Goal: Information Seeking & Learning: Learn about a topic

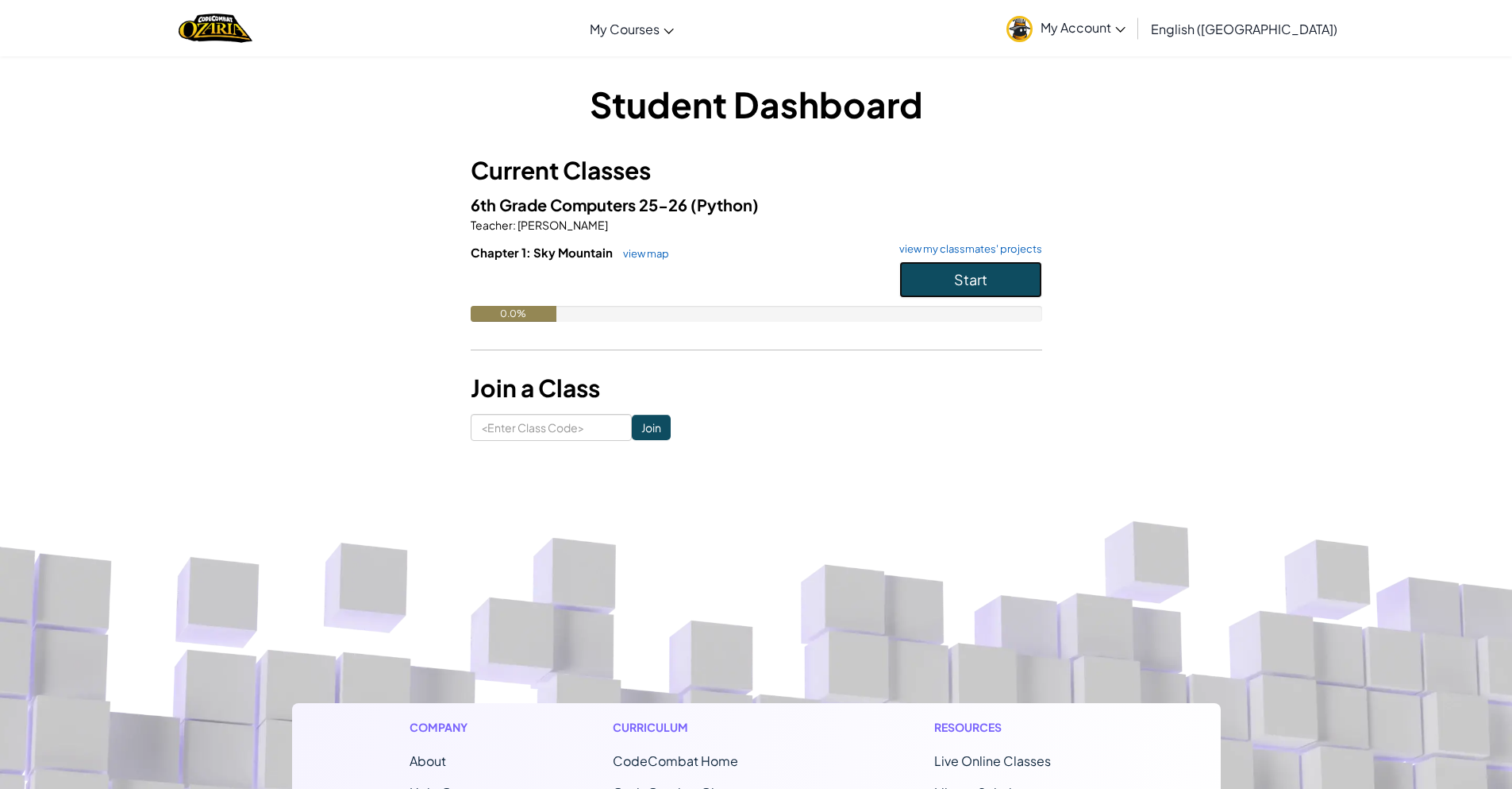
click at [961, 280] on span "Start" at bounding box center [970, 279] width 33 height 18
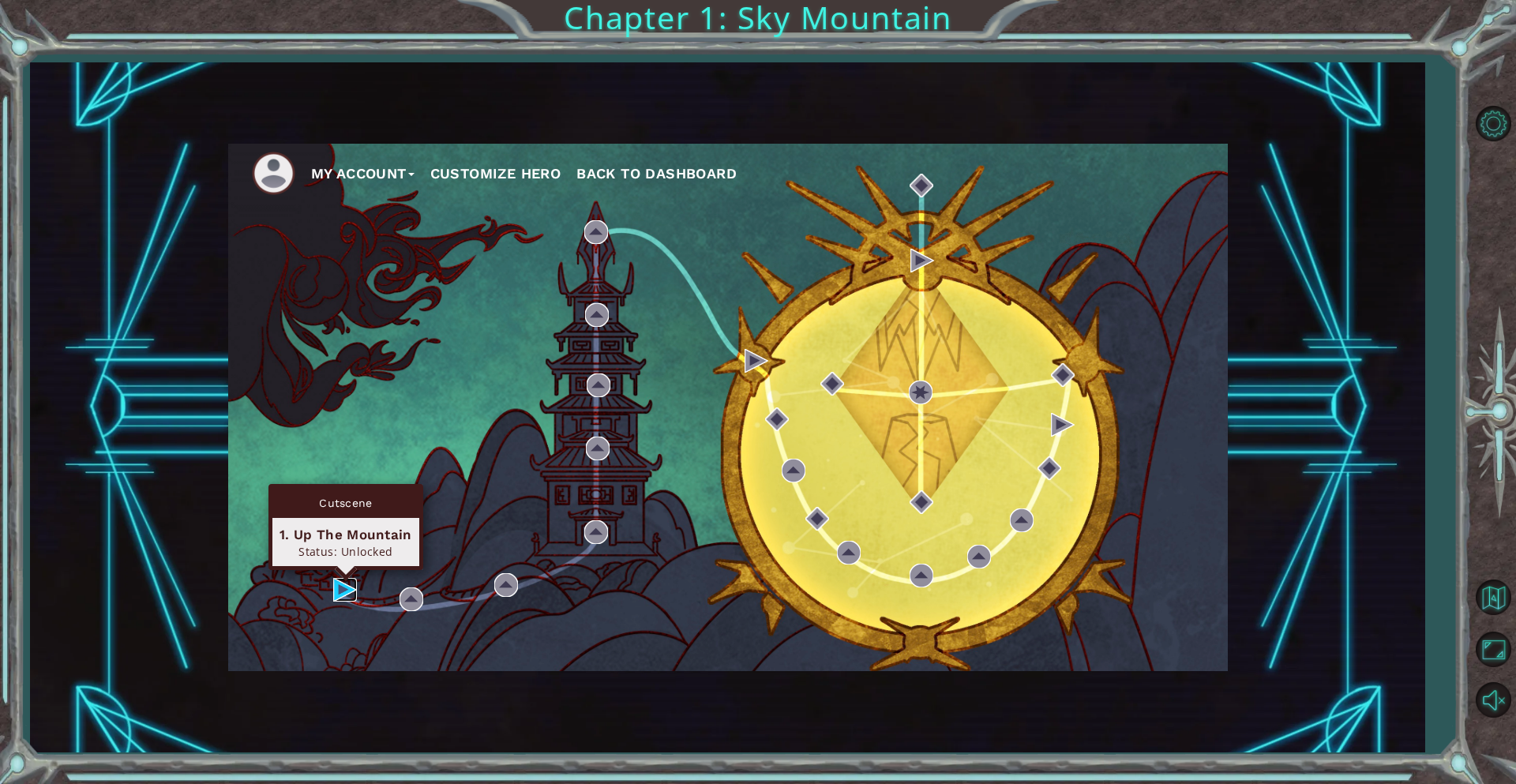
click at [338, 590] on img at bounding box center [345, 589] width 24 height 24
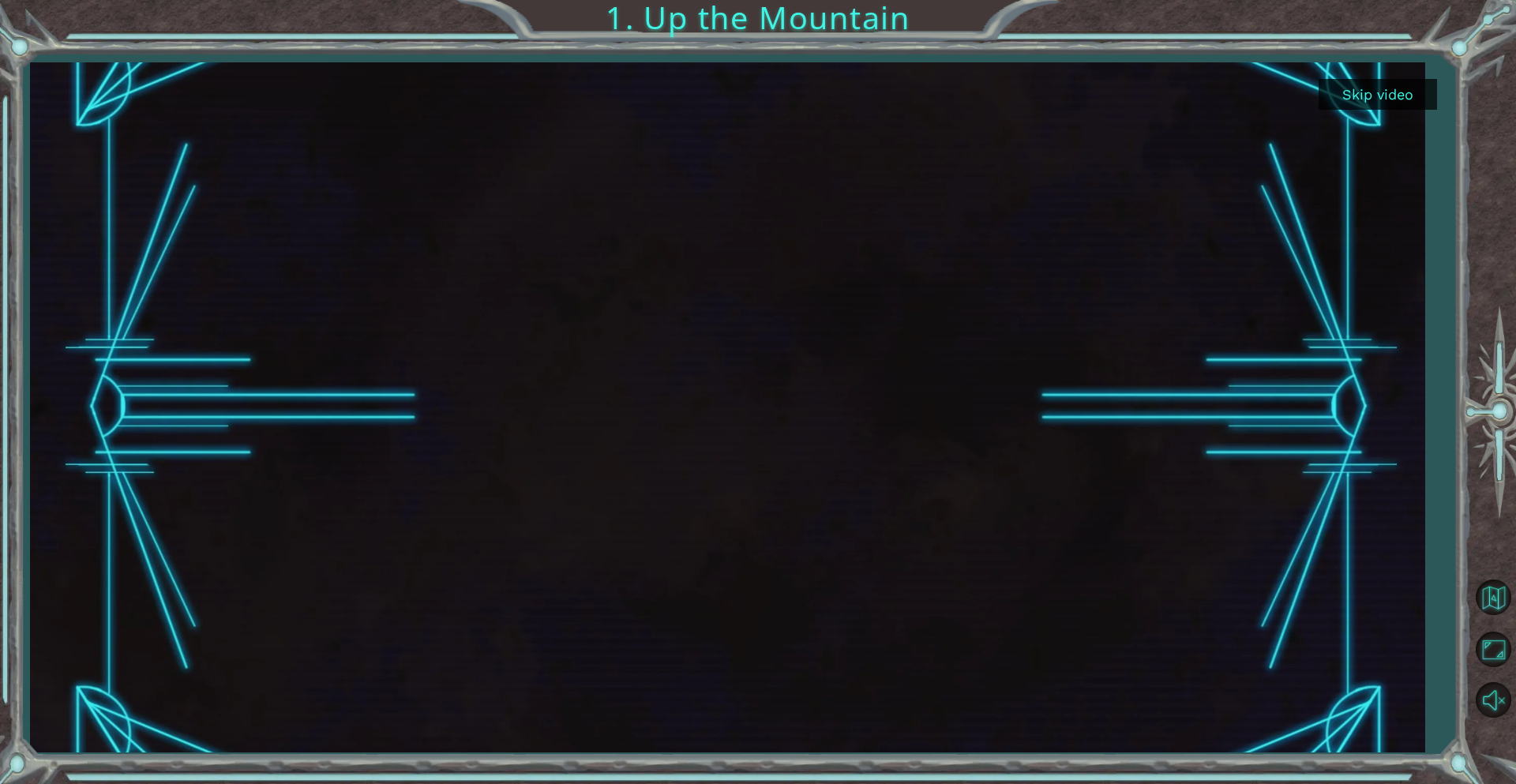
click at [1333, 94] on button "Skip video" at bounding box center [1378, 94] width 119 height 31
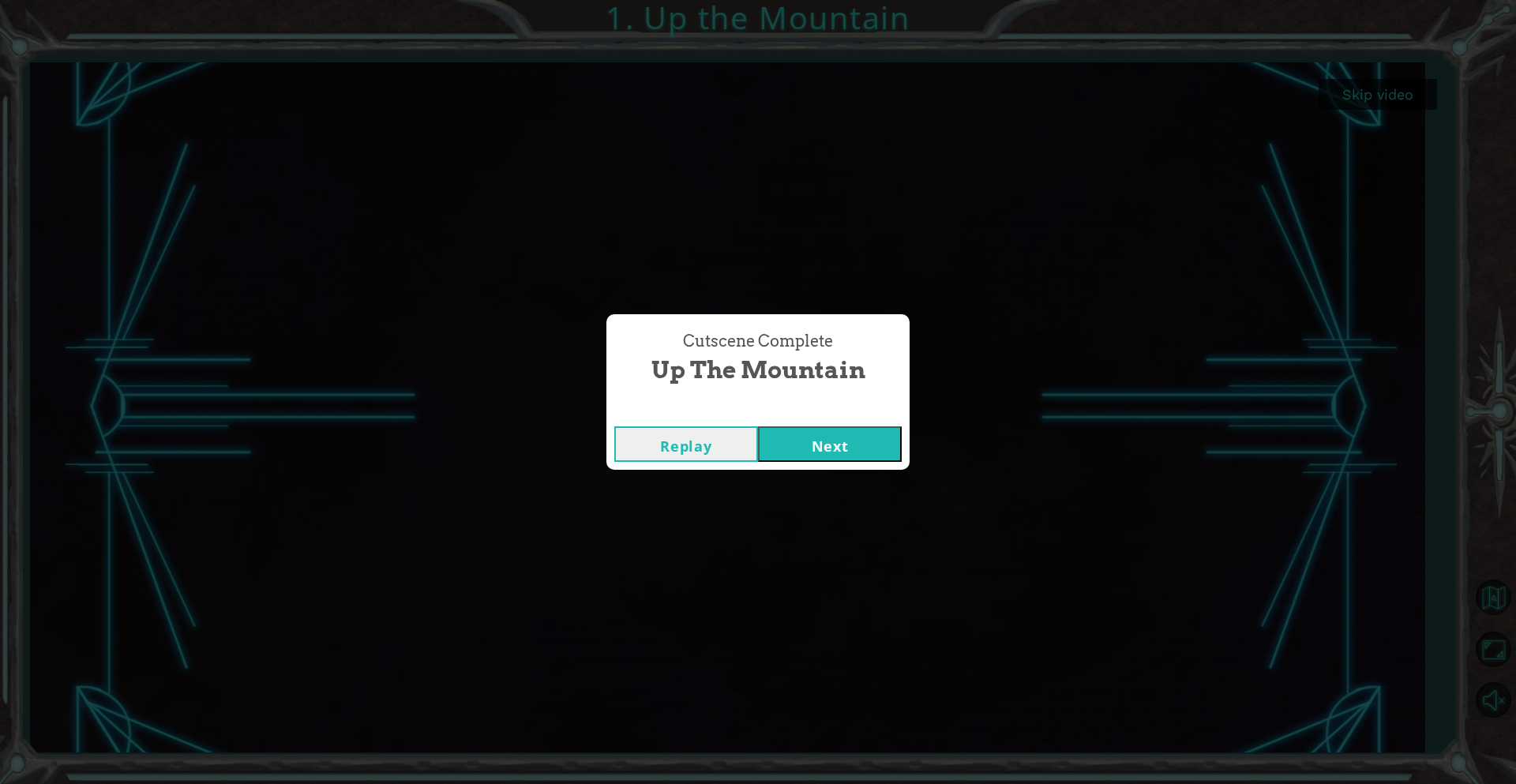
click at [851, 436] on button "Next" at bounding box center [829, 444] width 144 height 35
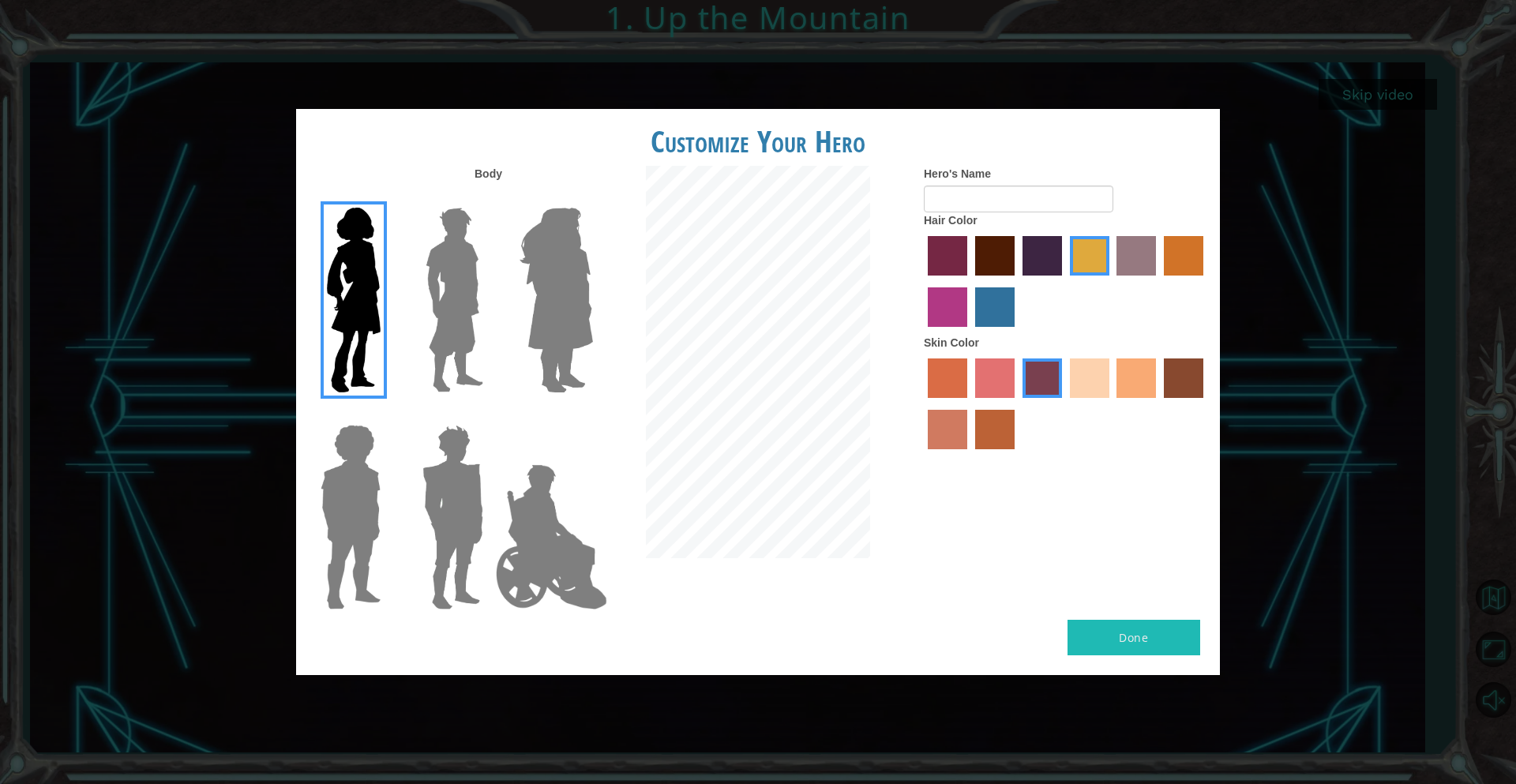
click at [366, 495] on img at bounding box center [351, 516] width 73 height 198
click at [387, 415] on input "Hero Steven" at bounding box center [387, 415] width 0 height 0
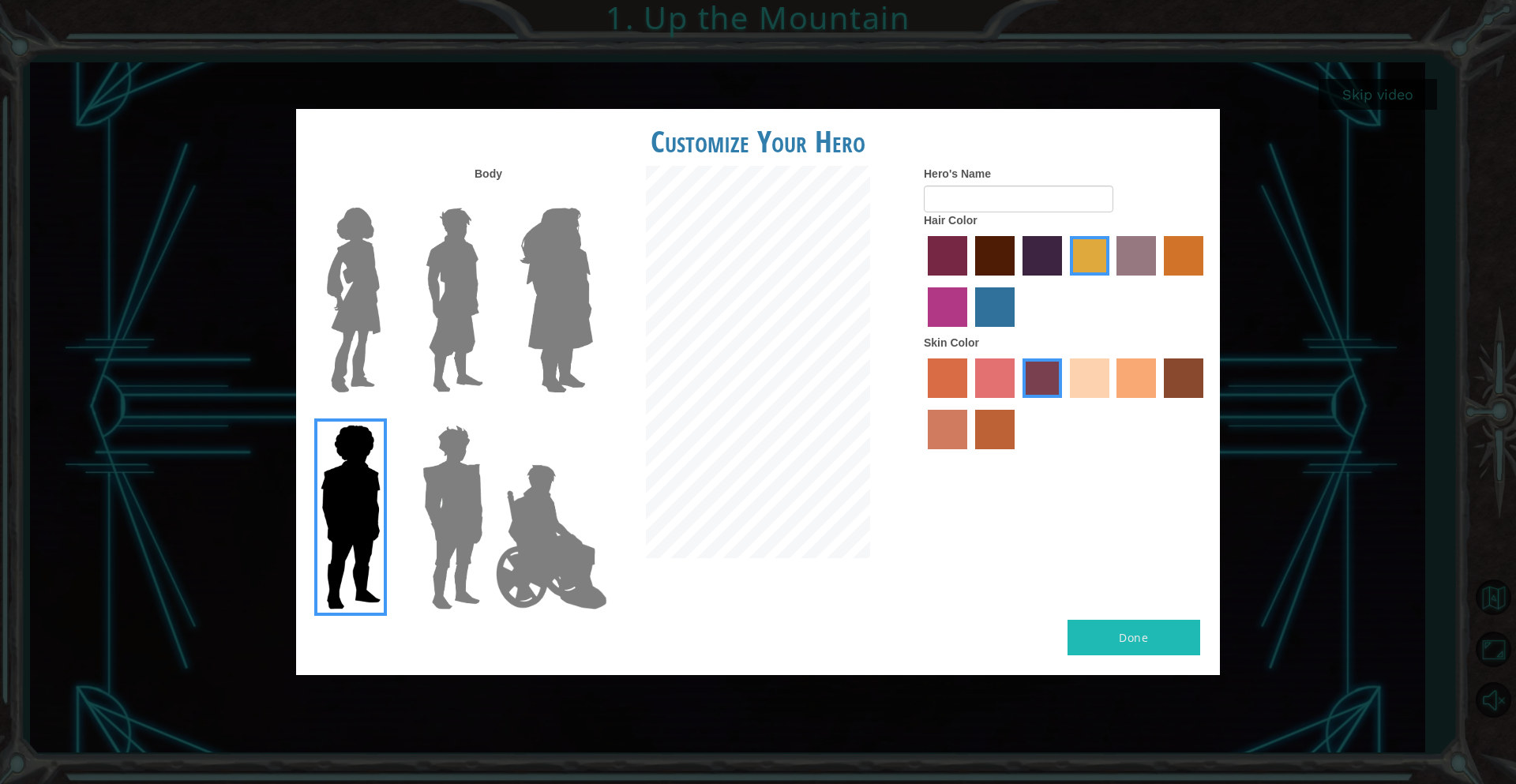
click at [459, 504] on img at bounding box center [453, 516] width 74 height 198
click at [489, 415] on input "Hero Garnet" at bounding box center [489, 415] width 0 height 0
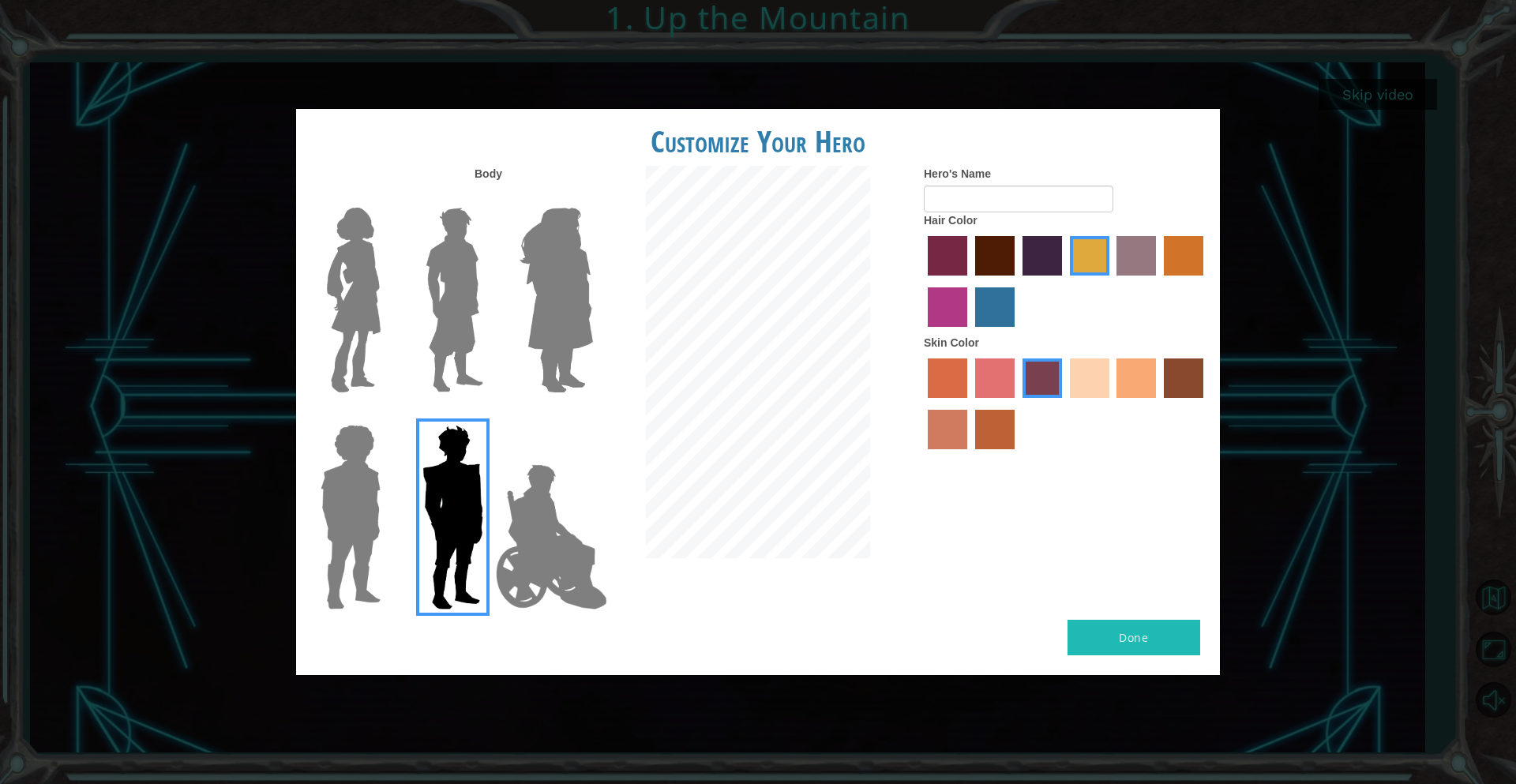
click at [1133, 380] on label "tacao skin color" at bounding box center [1136, 377] width 40 height 40
click at [1111, 403] on input "tacao skin color" at bounding box center [1111, 403] width 0 height 0
click at [1132, 254] on label "bazaar hair color" at bounding box center [1136, 255] width 40 height 40
click at [1111, 281] on input "bazaar hair color" at bounding box center [1111, 281] width 0 height 0
click at [1162, 257] on div at bounding box center [1065, 283] width 284 height 103
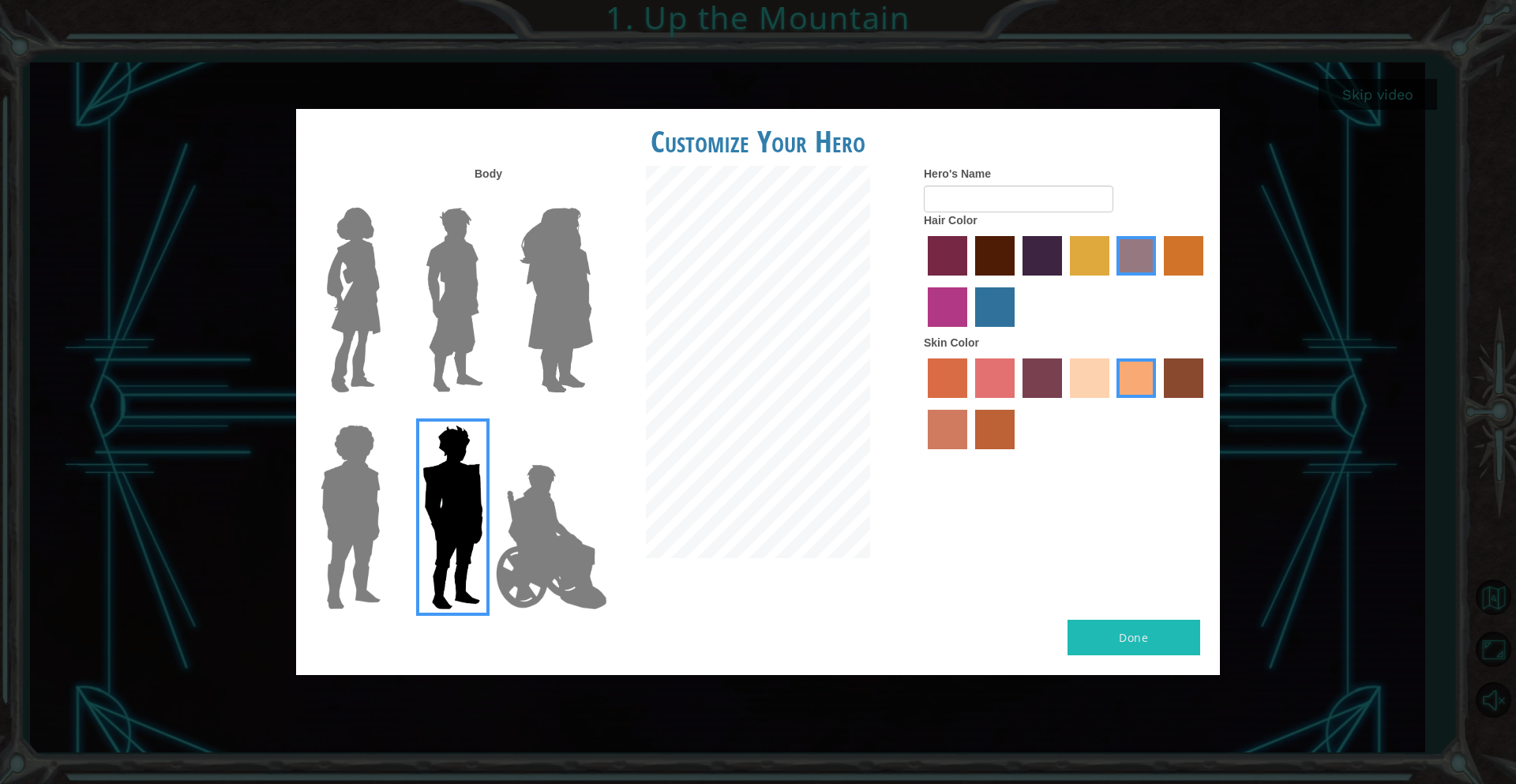
click at [1177, 258] on label "gold drop hair color" at bounding box center [1183, 255] width 40 height 40
click at [1158, 281] on input "gold drop hair color" at bounding box center [1158, 281] width 0 height 0
click at [959, 301] on label "medium red violet hair color" at bounding box center [947, 307] width 40 height 40
click at [1205, 281] on input "medium red violet hair color" at bounding box center [1205, 281] width 0 height 0
click at [994, 304] on label "lachmara hair color" at bounding box center [994, 307] width 40 height 40
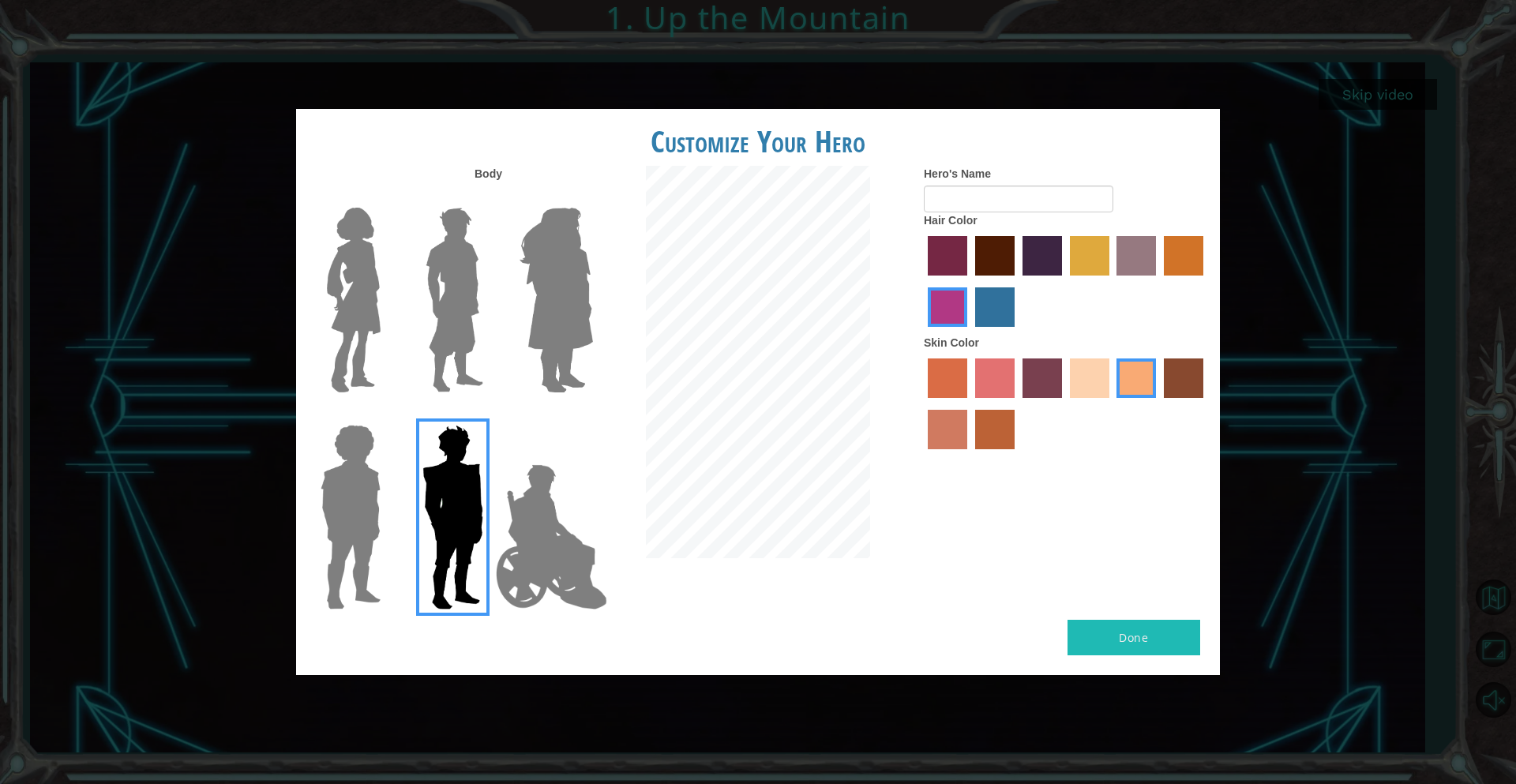
click at [969, 332] on input "lachmara hair color" at bounding box center [969, 332] width 0 height 0
click at [963, 257] on label "paprika hair color" at bounding box center [947, 255] width 40 height 40
click at [922, 281] on input "paprika hair color" at bounding box center [922, 281] width 0 height 0
drag, startPoint x: 968, startPoint y: 306, endPoint x: 955, endPoint y: 304, distance: 13.2
click at [966, 306] on div at bounding box center [1065, 283] width 284 height 103
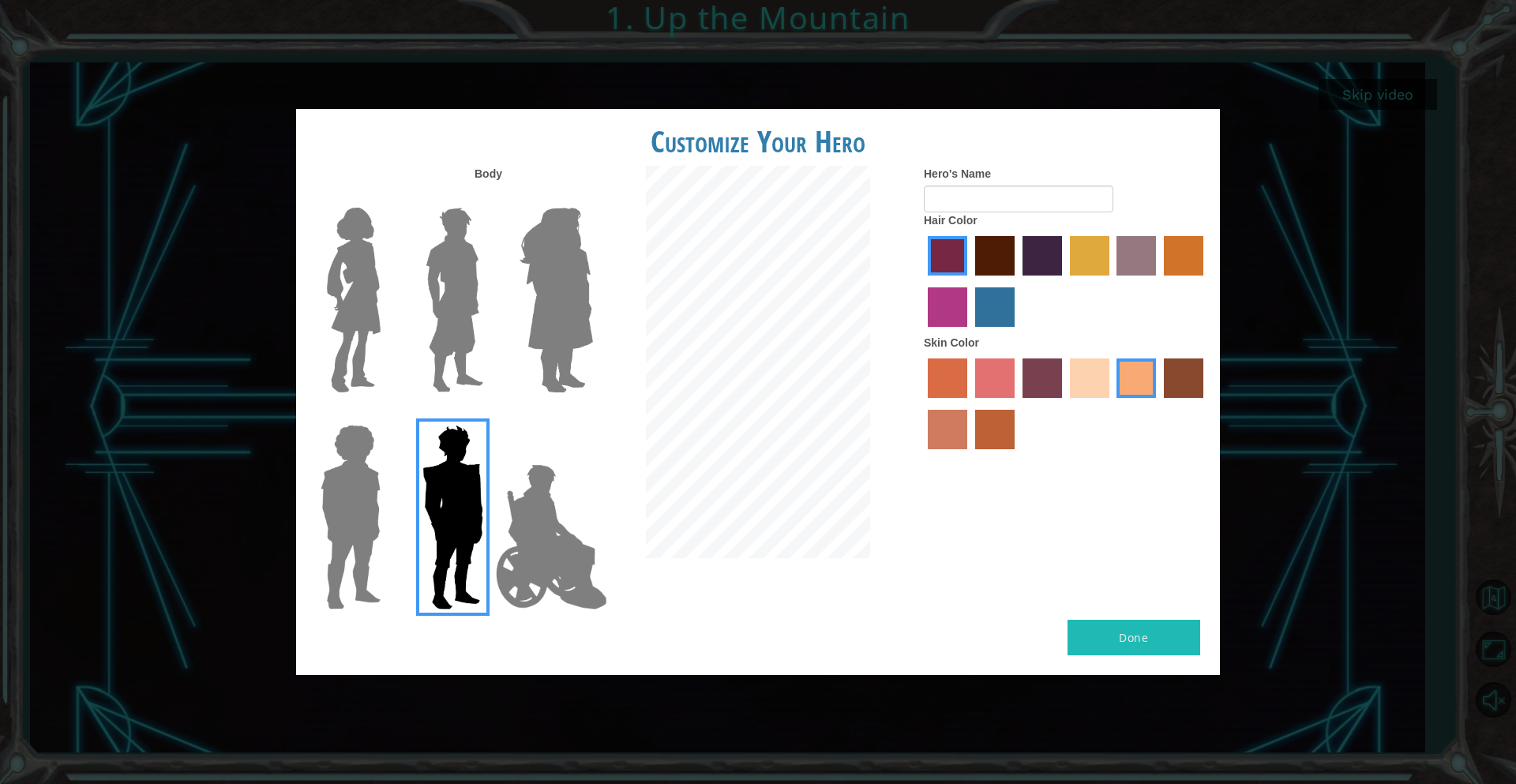
click at [954, 304] on label "medium red violet hair color" at bounding box center [947, 307] width 40 height 40
click at [1205, 281] on input "medium red violet hair color" at bounding box center [1205, 281] width 0 height 0
click at [1111, 627] on button "Done" at bounding box center [1134, 637] width 133 height 35
type input "skibi"
click at [1135, 629] on button "Done" at bounding box center [1134, 637] width 133 height 35
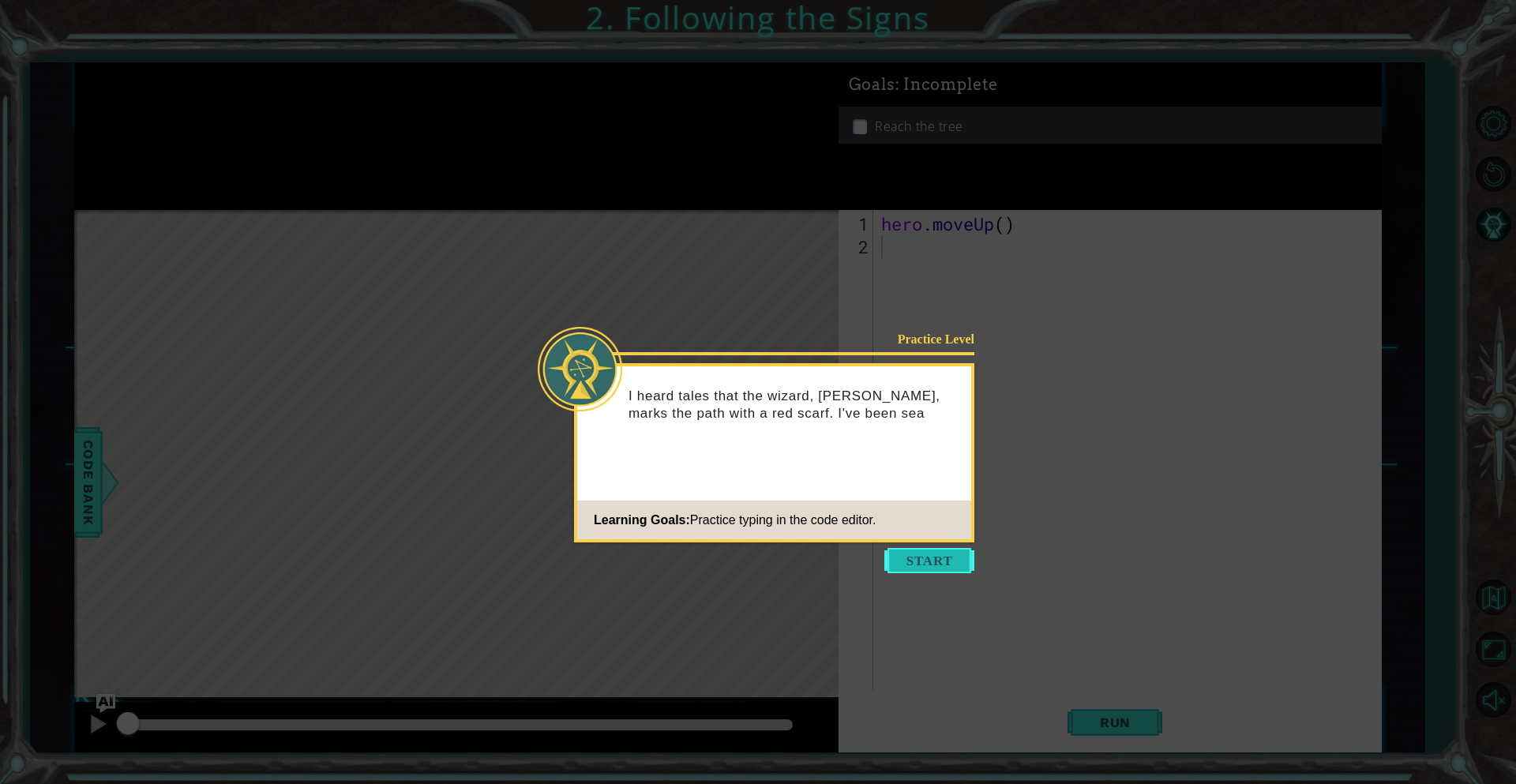
click at [917, 564] on button "Start" at bounding box center [929, 560] width 90 height 26
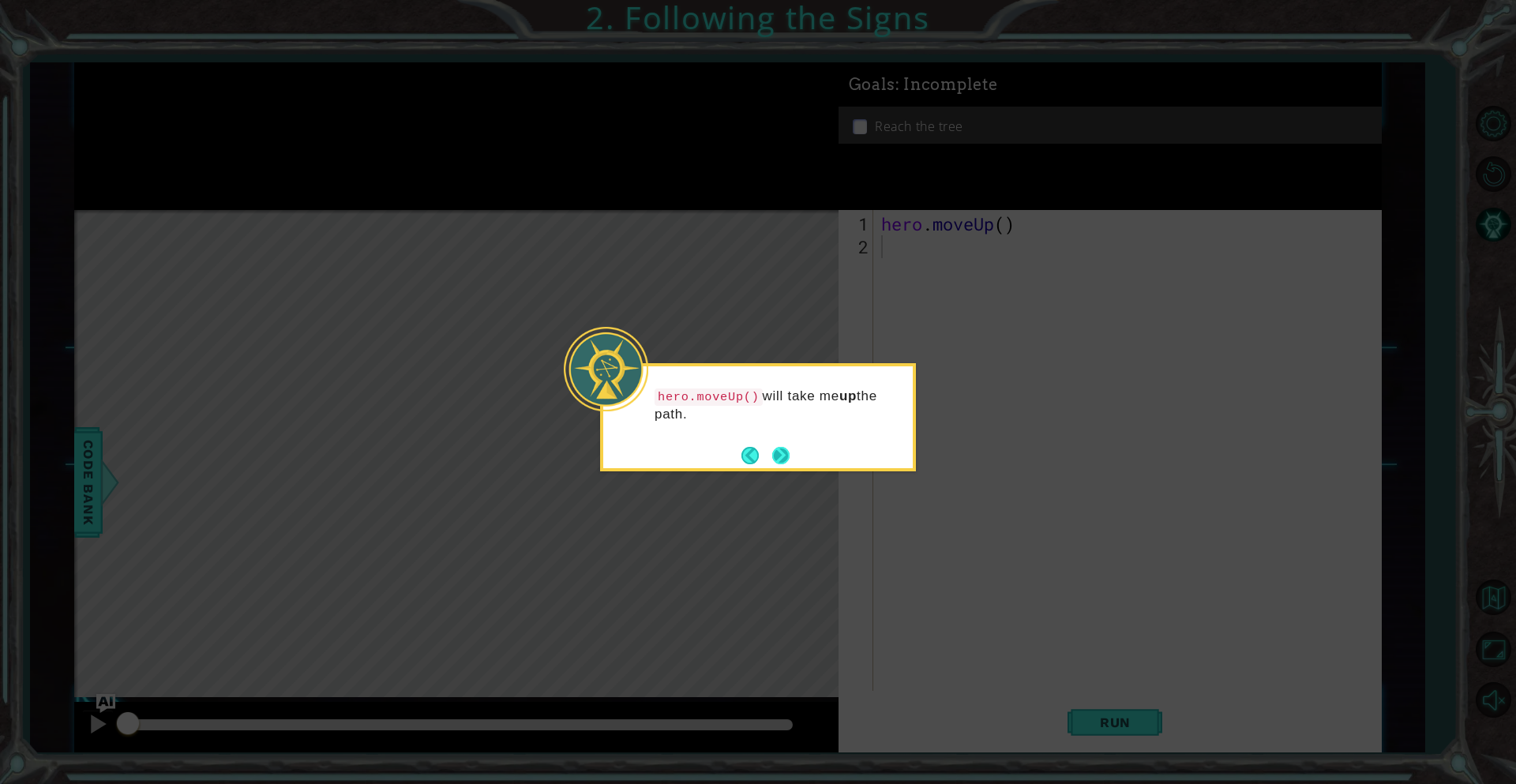
click at [783, 453] on button "Next" at bounding box center [781, 455] width 18 height 18
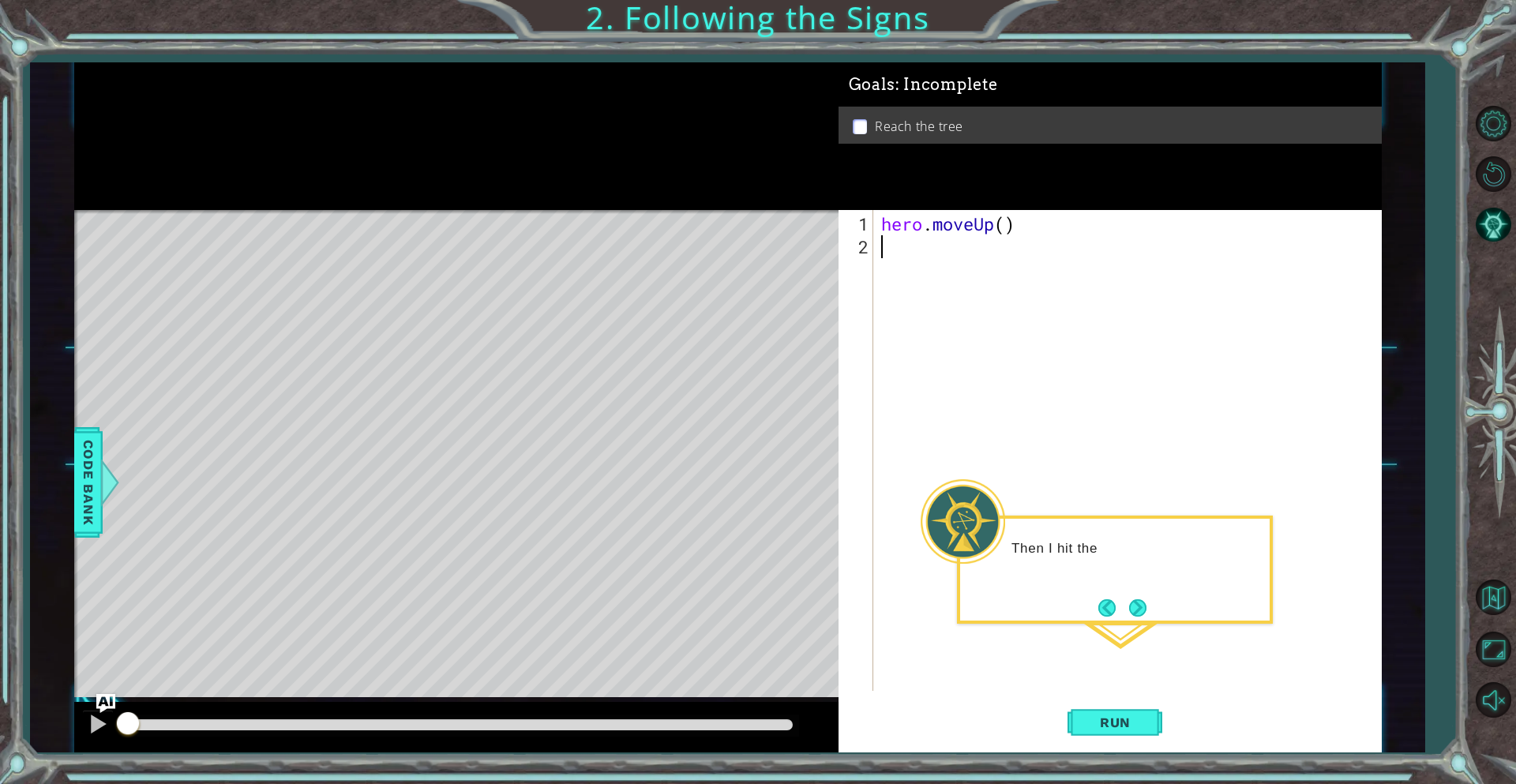
click at [1141, 523] on body "1 ההההההההההההההההההההההההההההההההההההההההההההההההההההההההההההההההההההההההההההה…" at bounding box center [758, 392] width 1516 height 784
drag, startPoint x: 1137, startPoint y: 596, endPoint x: 1128, endPoint y: 589, distance: 11.4
click at [1135, 596] on footer at bounding box center [1122, 608] width 48 height 24
click at [1136, 605] on button "Next" at bounding box center [1138, 608] width 18 height 18
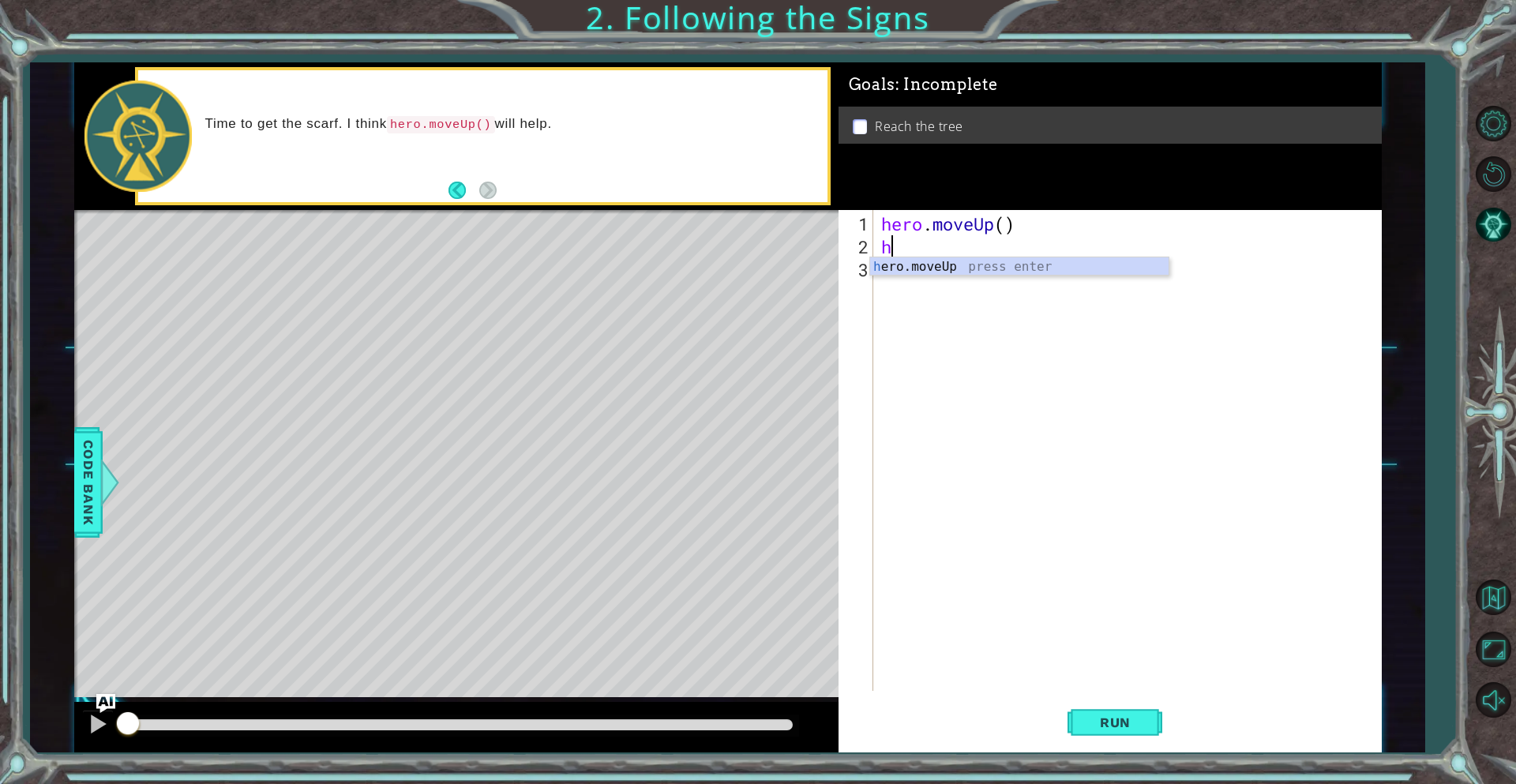
type textarea "he"
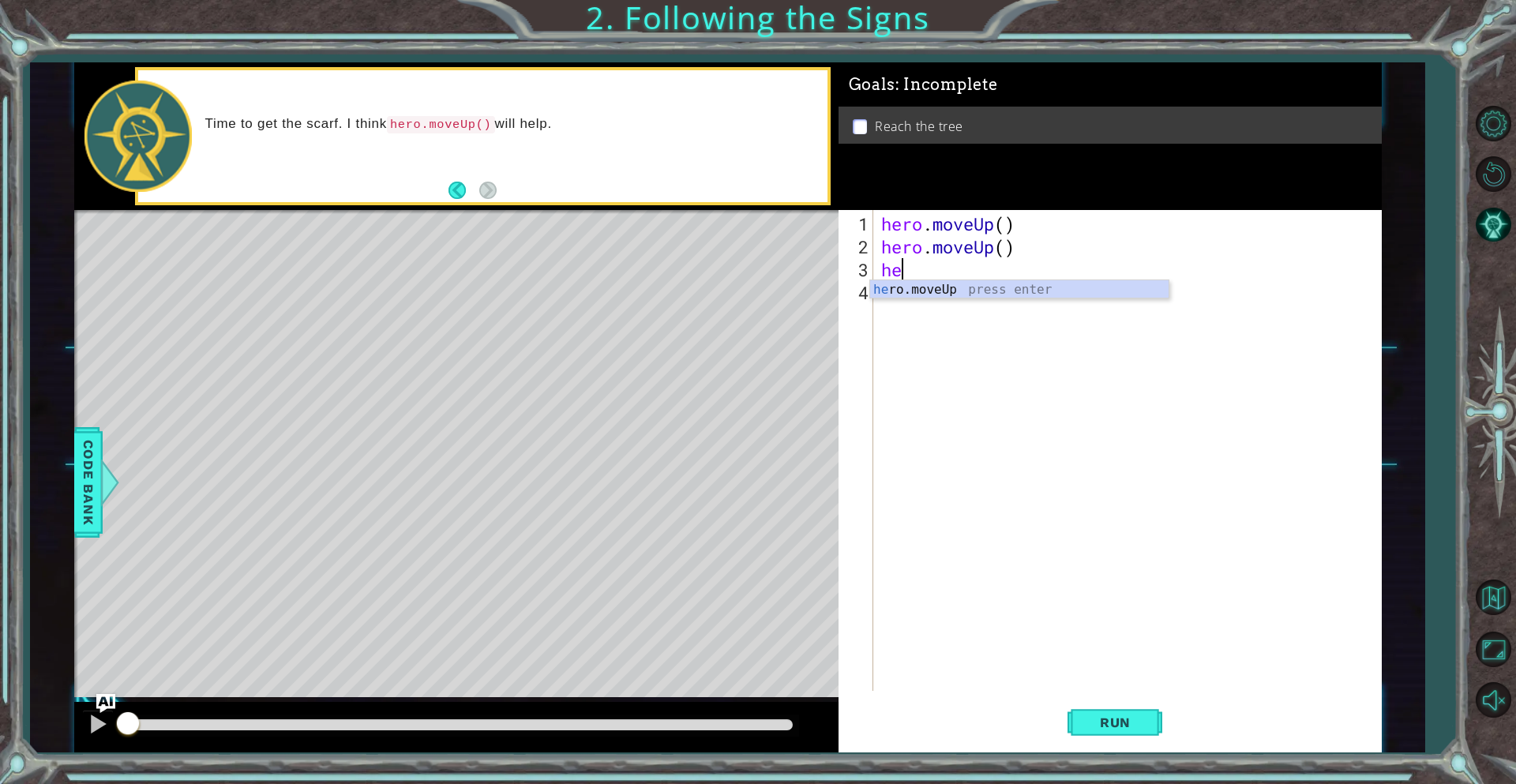
type textarea "he"
